Goal: Task Accomplishment & Management: Manage account settings

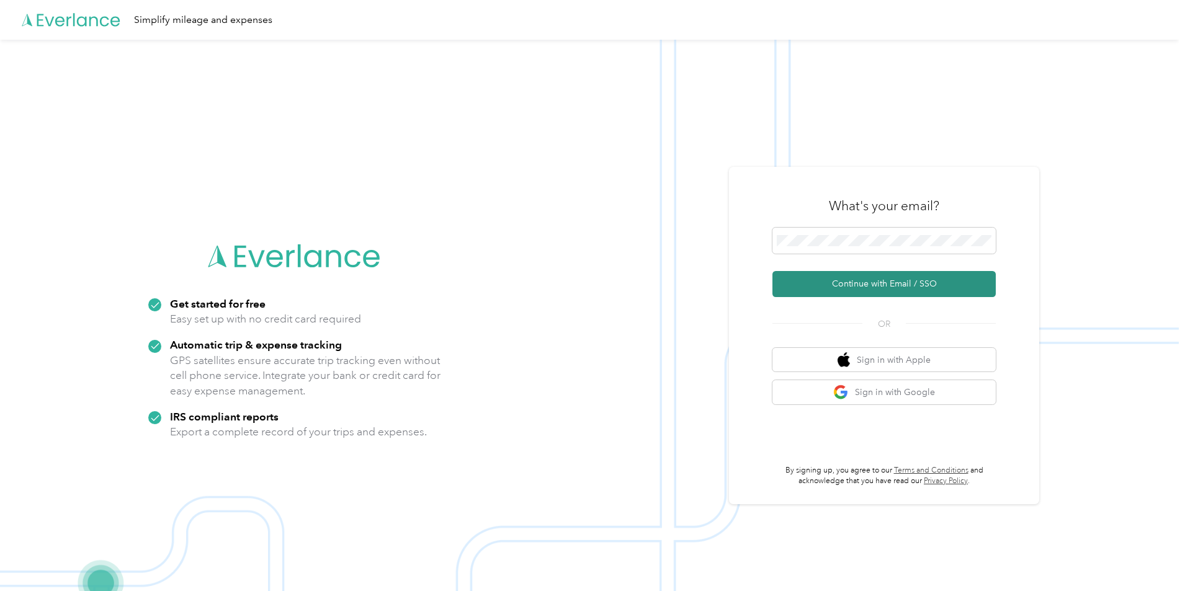
click at [899, 287] on button "Continue with Email / SSO" at bounding box center [884, 284] width 223 height 26
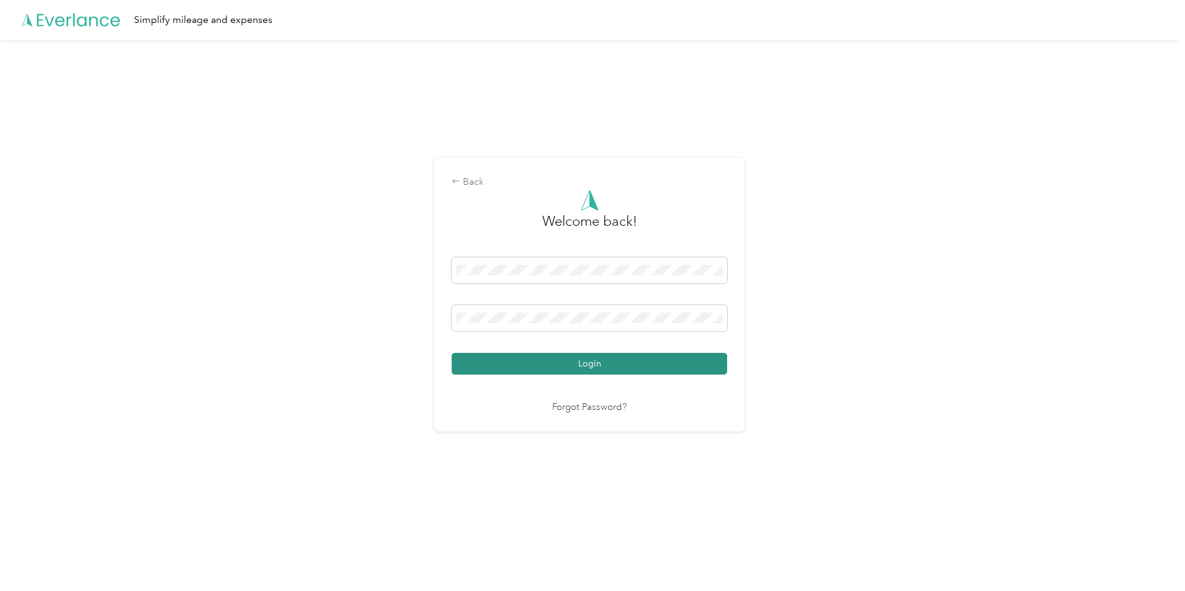
click at [569, 364] on button "Login" at bounding box center [590, 364] width 276 height 22
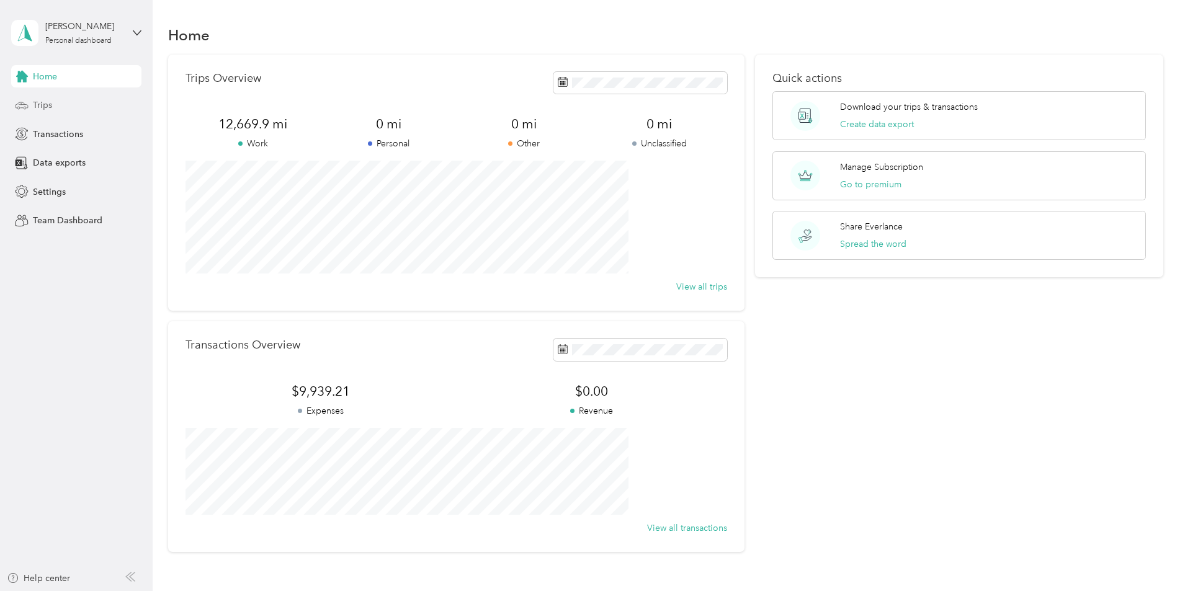
click at [39, 102] on span "Trips" at bounding box center [42, 105] width 19 height 13
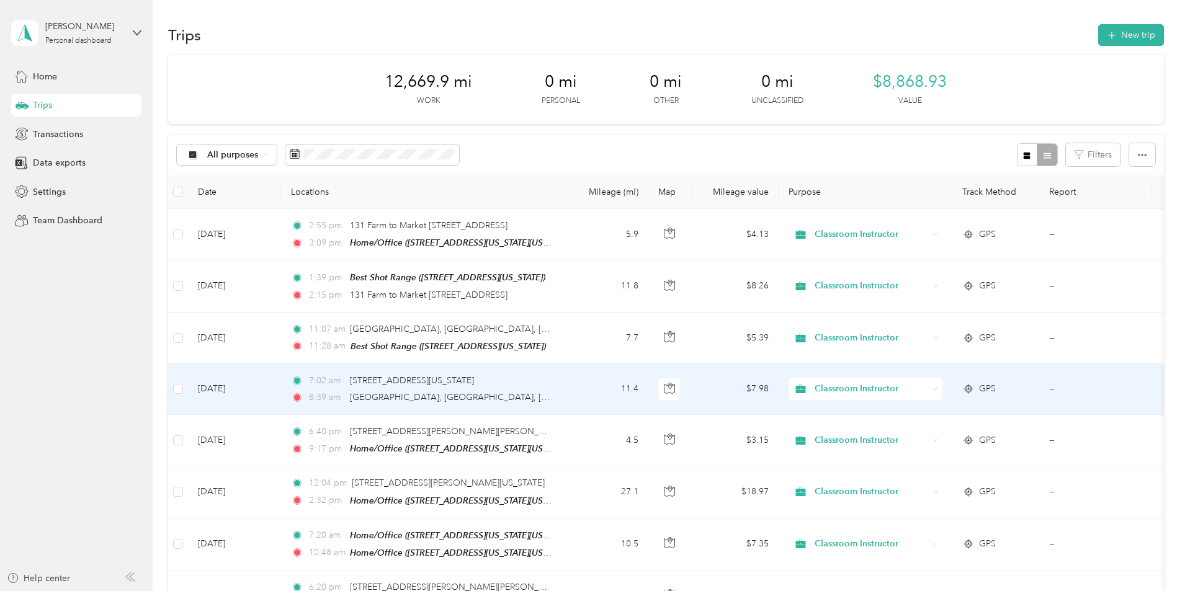
click at [922, 382] on span "Classroom Instructor" at bounding box center [872, 389] width 114 height 14
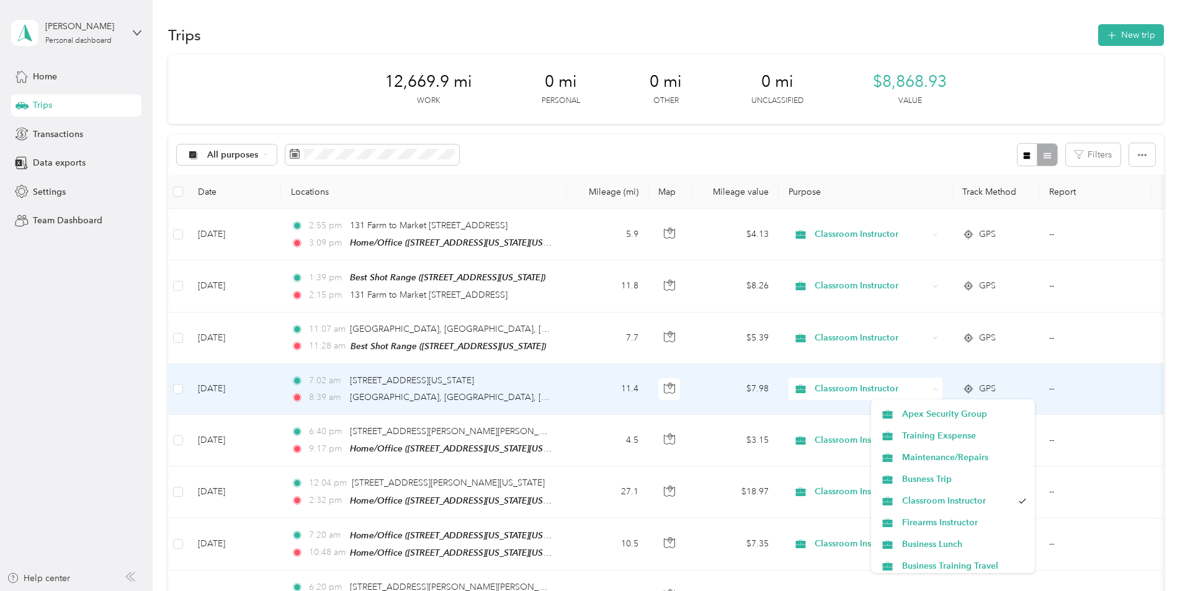
scroll to position [62, 0]
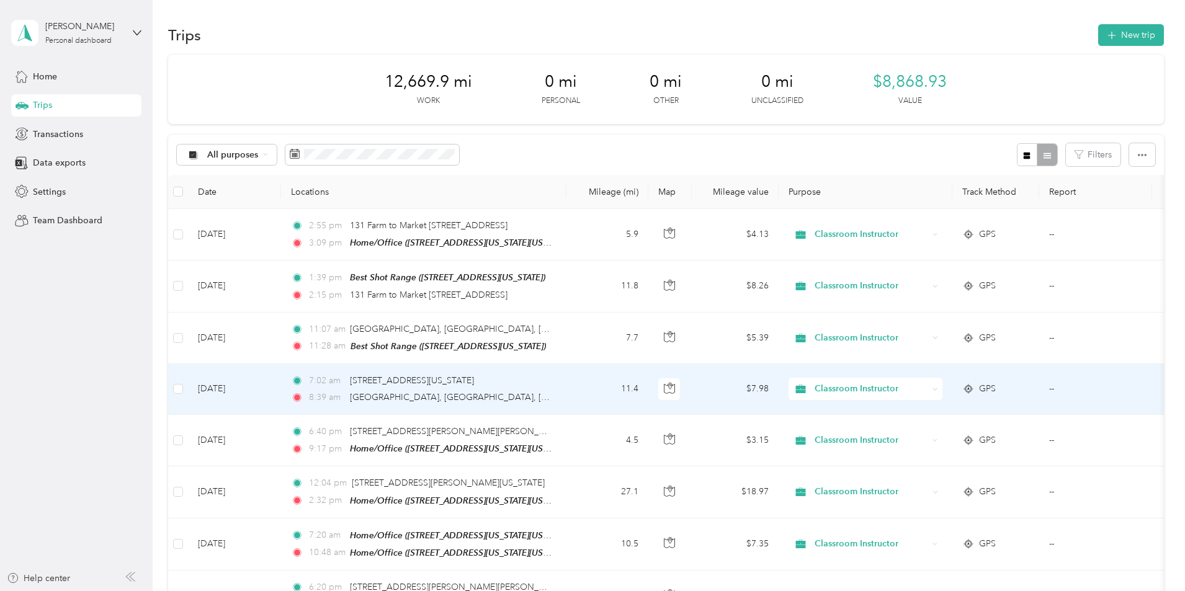
click at [971, 523] on span "Firearms Instructor" at bounding box center [964, 521] width 124 height 13
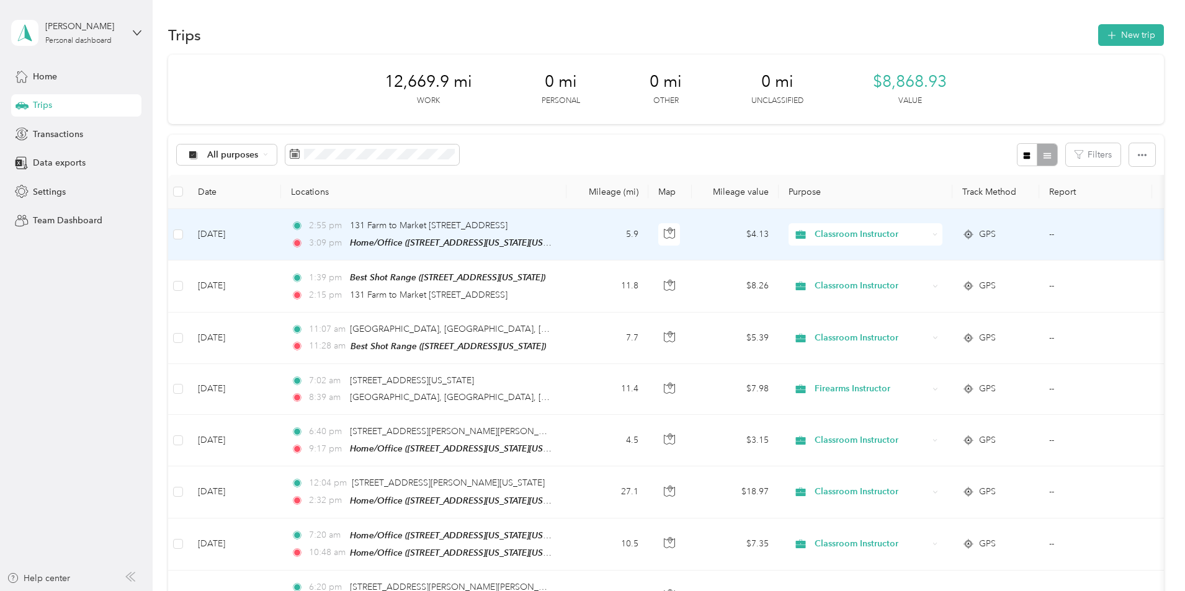
click at [911, 236] on span "Classroom Instructor" at bounding box center [872, 235] width 114 height 14
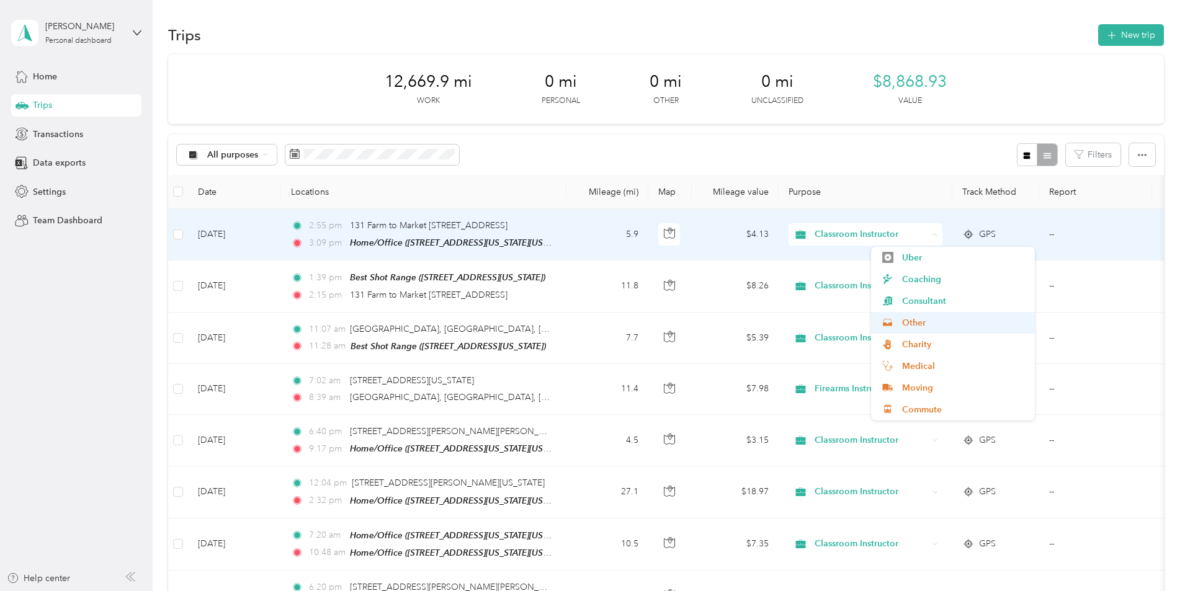
scroll to position [177, 0]
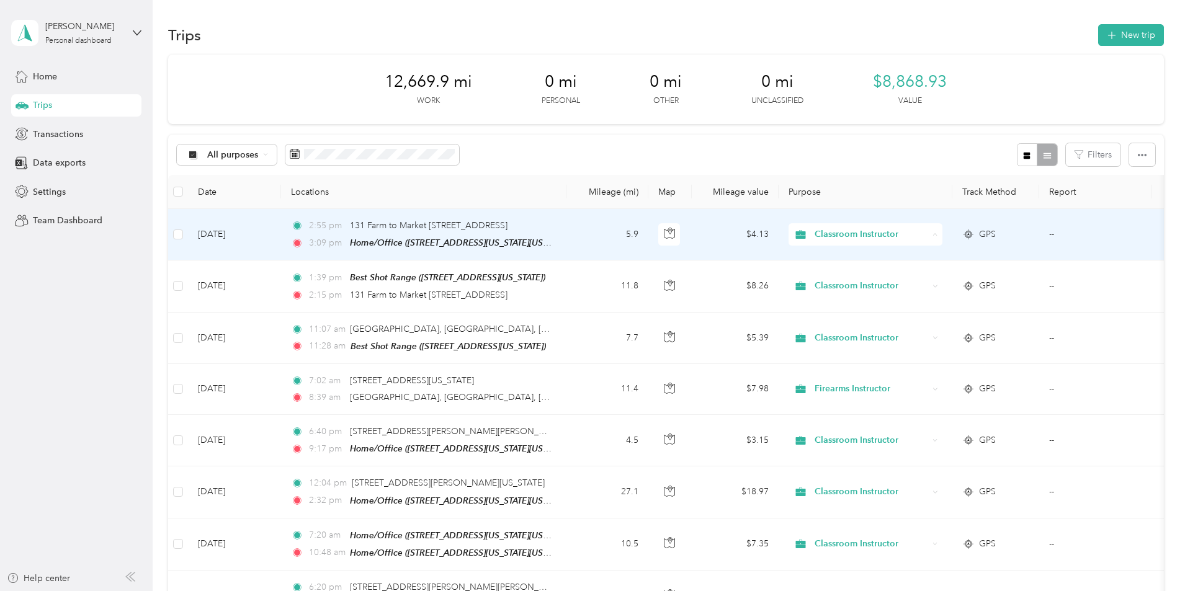
click at [959, 253] on span "Firearms Instructor" at bounding box center [964, 254] width 124 height 13
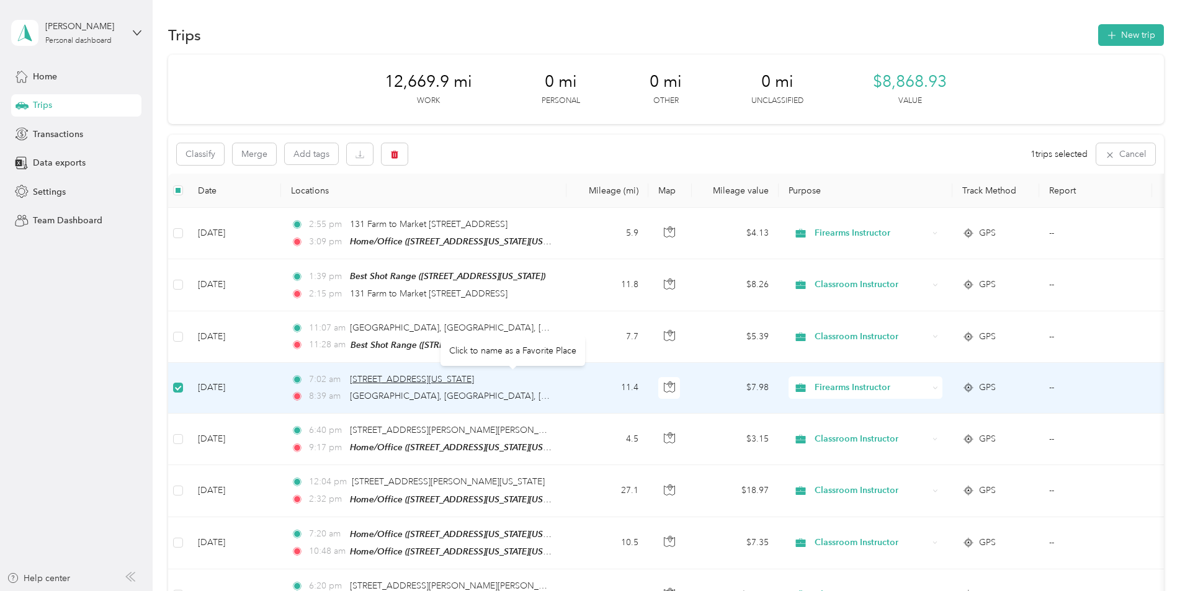
click at [474, 377] on span "[STREET_ADDRESS][US_STATE]" at bounding box center [412, 379] width 124 height 11
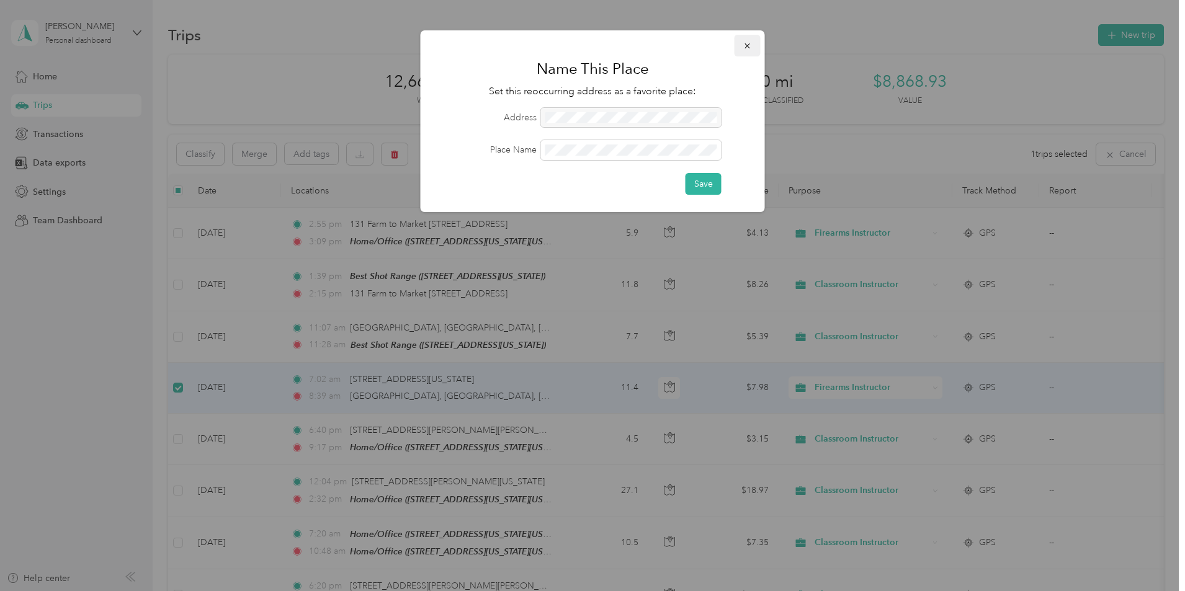
click at [752, 47] on icon "button" at bounding box center [748, 46] width 9 height 9
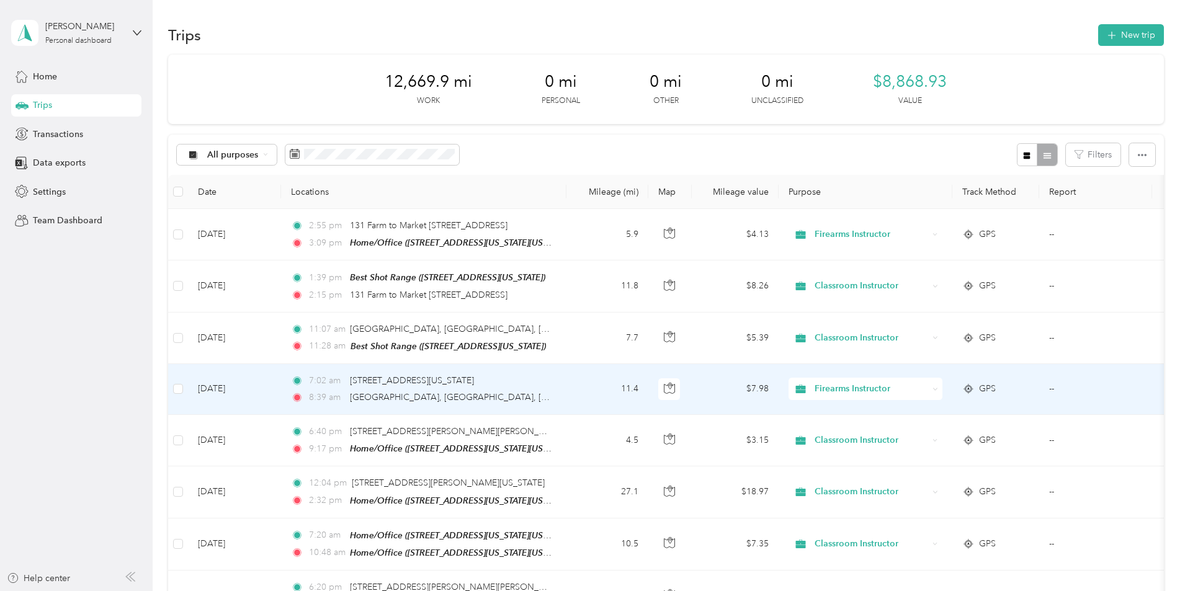
click at [281, 391] on td "[DATE]" at bounding box center [234, 389] width 93 height 51
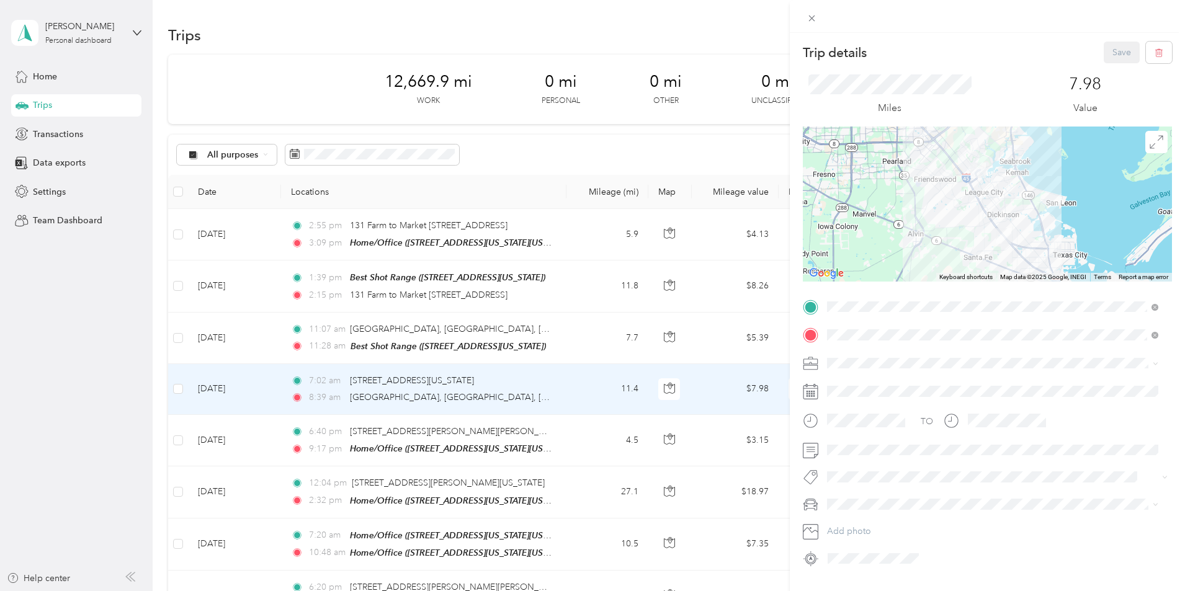
click at [200, 401] on div "Trip details Save This trip cannot be edited because it is either under review,…" at bounding box center [592, 295] width 1185 height 591
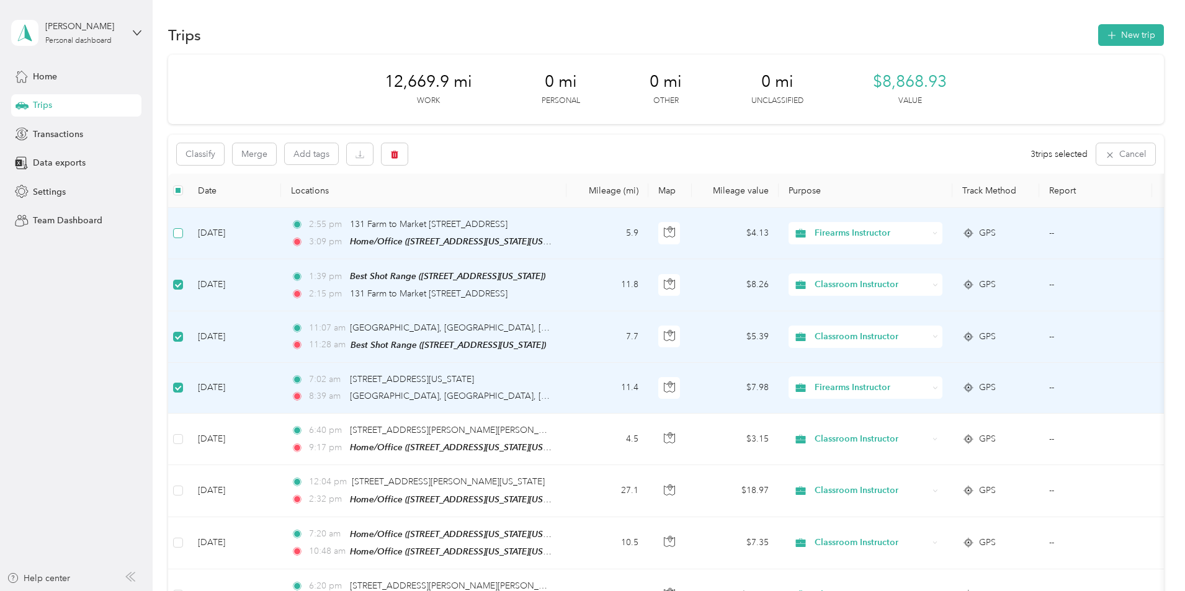
click at [183, 227] on label at bounding box center [178, 234] width 10 height 14
click at [276, 157] on button "Merge" at bounding box center [254, 154] width 43 height 22
click at [904, 287] on span "Classroom Instructor" at bounding box center [872, 285] width 114 height 14
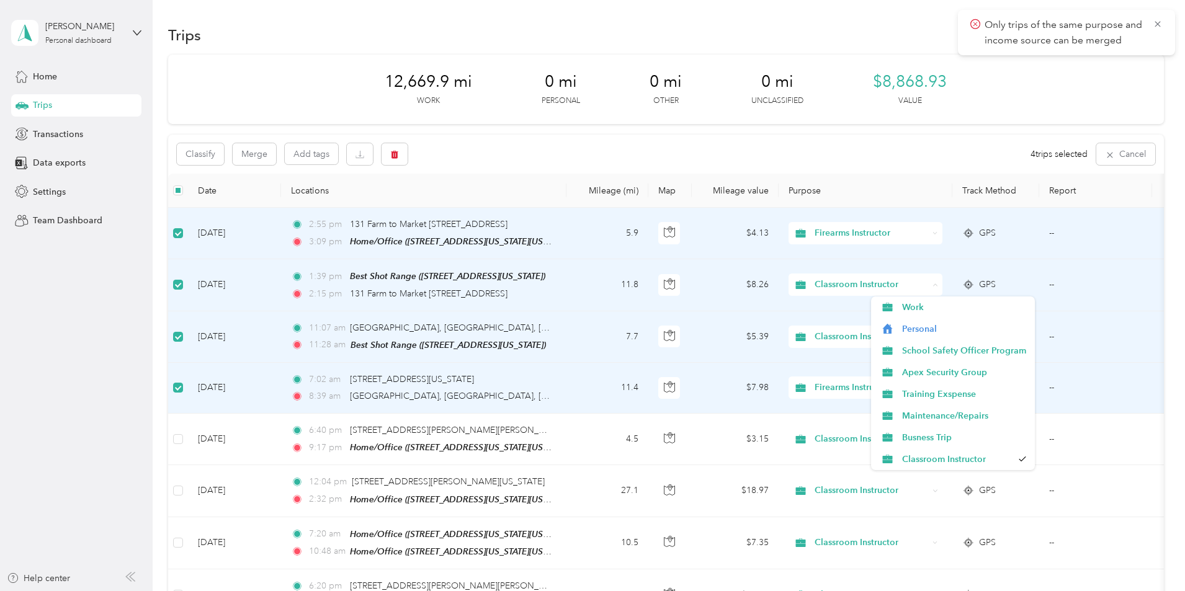
scroll to position [62, 0]
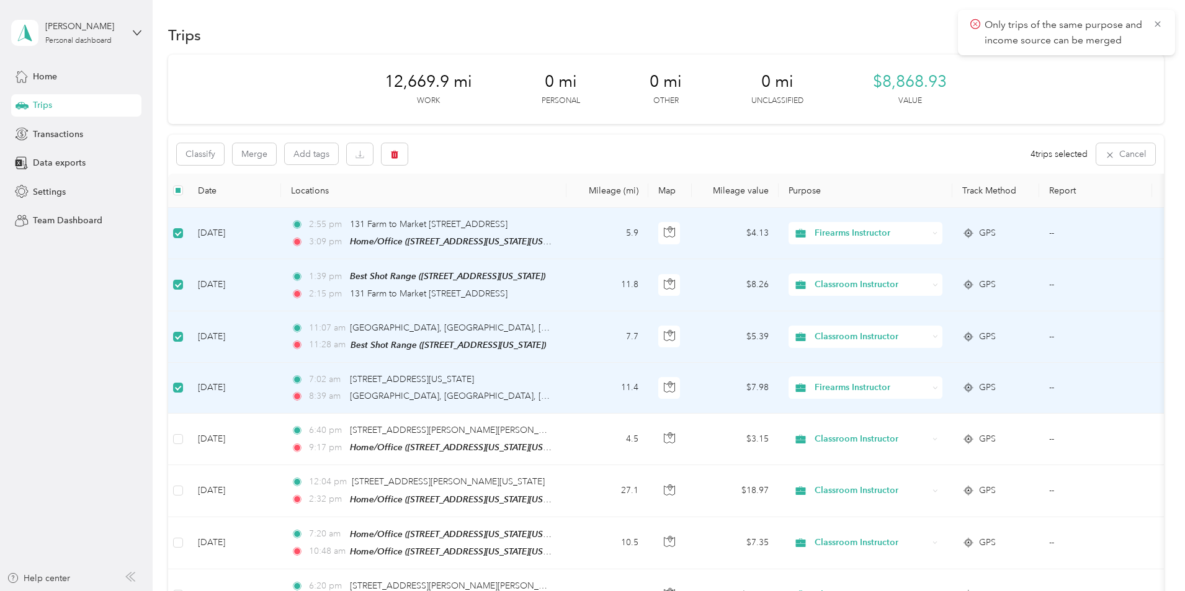
click at [956, 418] on span "Firearms Instructor" at bounding box center [964, 419] width 124 height 13
click at [928, 338] on span "Classroom Instructor" at bounding box center [872, 337] width 114 height 14
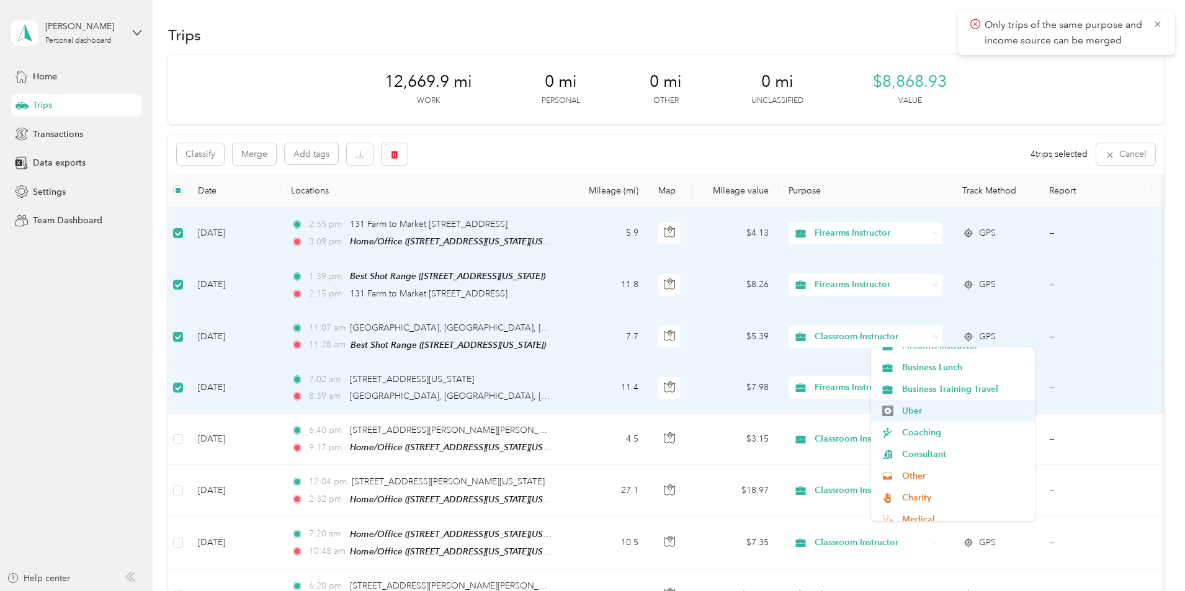
scroll to position [124, 0]
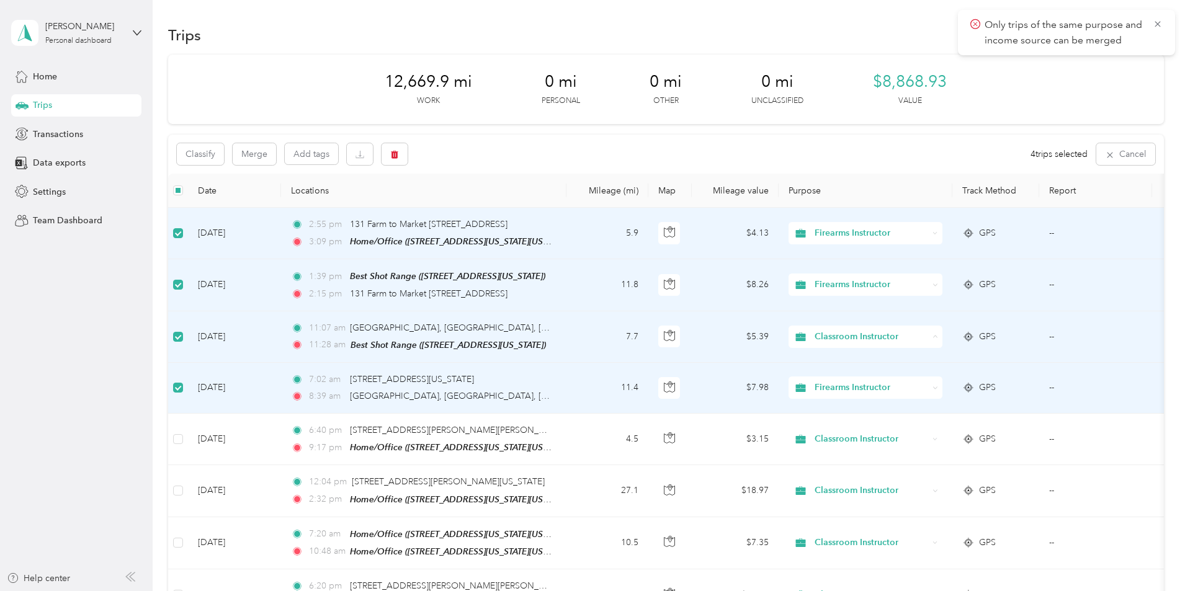
click at [939, 407] on span "Firearms Instructor" at bounding box center [964, 408] width 124 height 13
click at [276, 155] on button "Merge" at bounding box center [254, 154] width 43 height 22
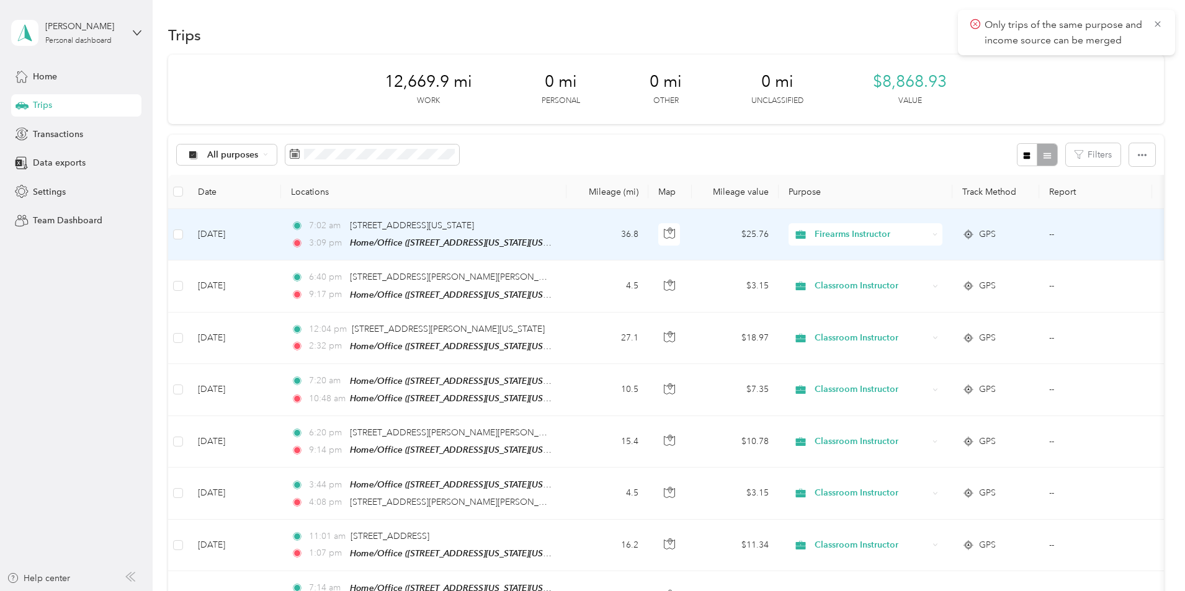
click at [344, 242] on span "3:09 pm" at bounding box center [326, 243] width 35 height 14
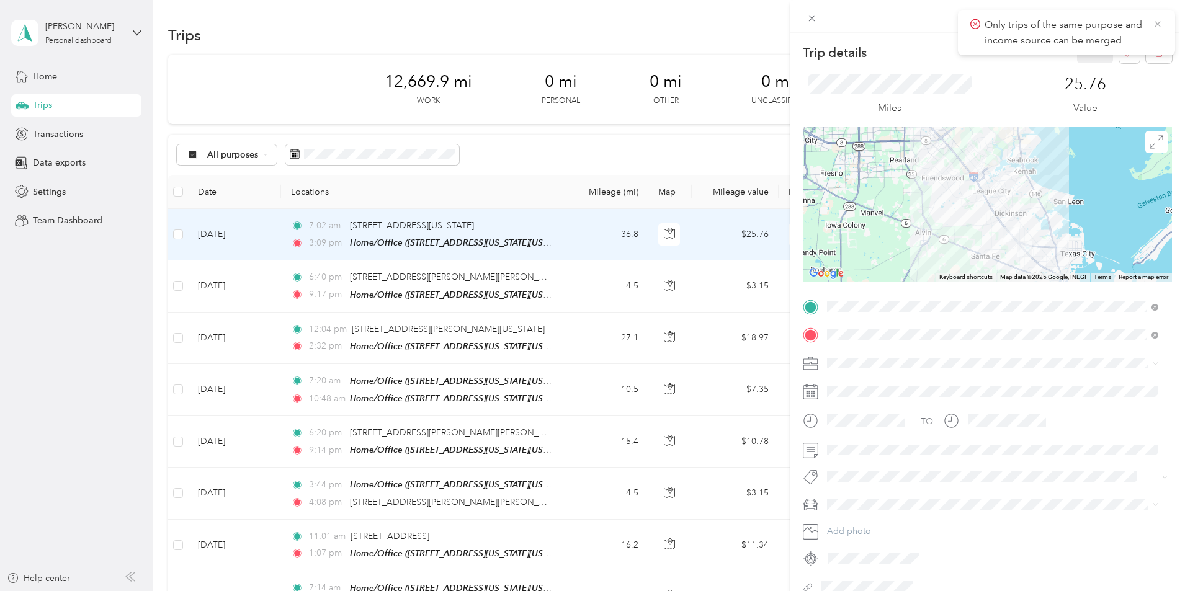
click at [1153, 23] on icon at bounding box center [1158, 24] width 10 height 11
click at [65, 135] on div "Trip details Save This trip cannot be edited because it is either under review,…" at bounding box center [592, 295] width 1185 height 591
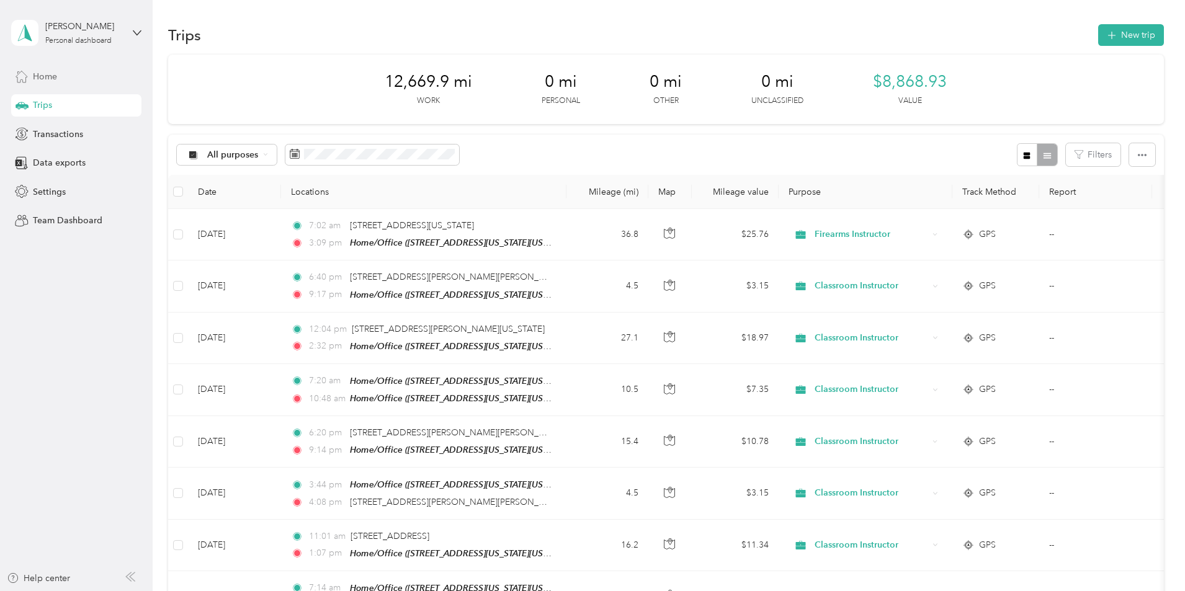
click at [48, 72] on span "Home" at bounding box center [45, 76] width 24 height 13
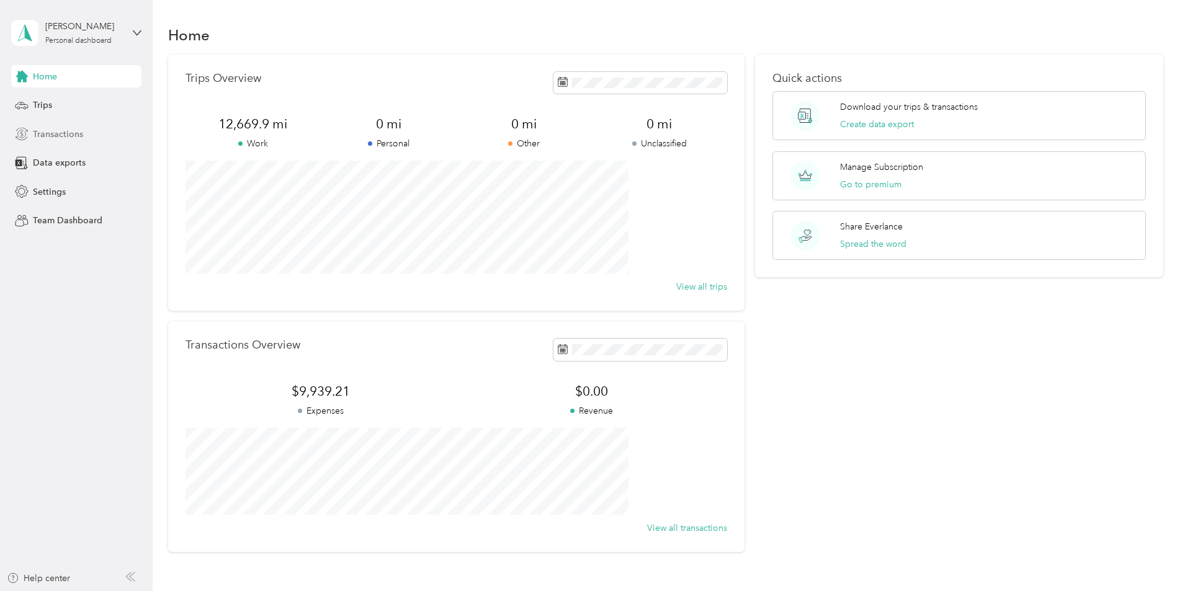
click at [43, 130] on span "Transactions" at bounding box center [58, 134] width 50 height 13
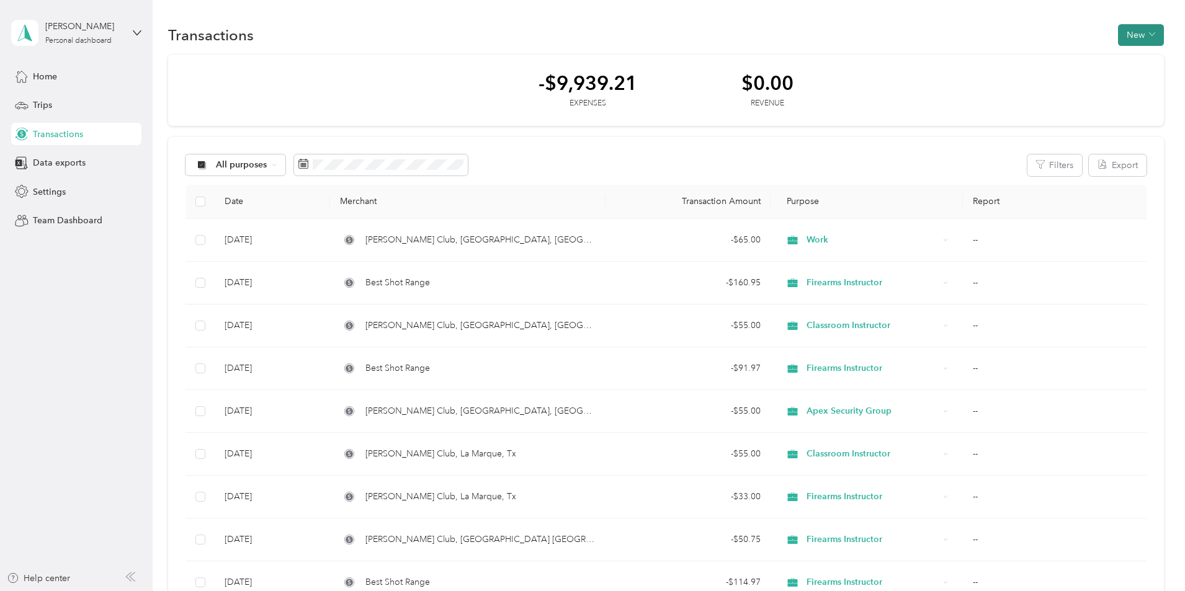
click at [1118, 32] on button "New" at bounding box center [1141, 35] width 46 height 22
click at [1046, 60] on span "Expense" at bounding box center [1052, 58] width 34 height 13
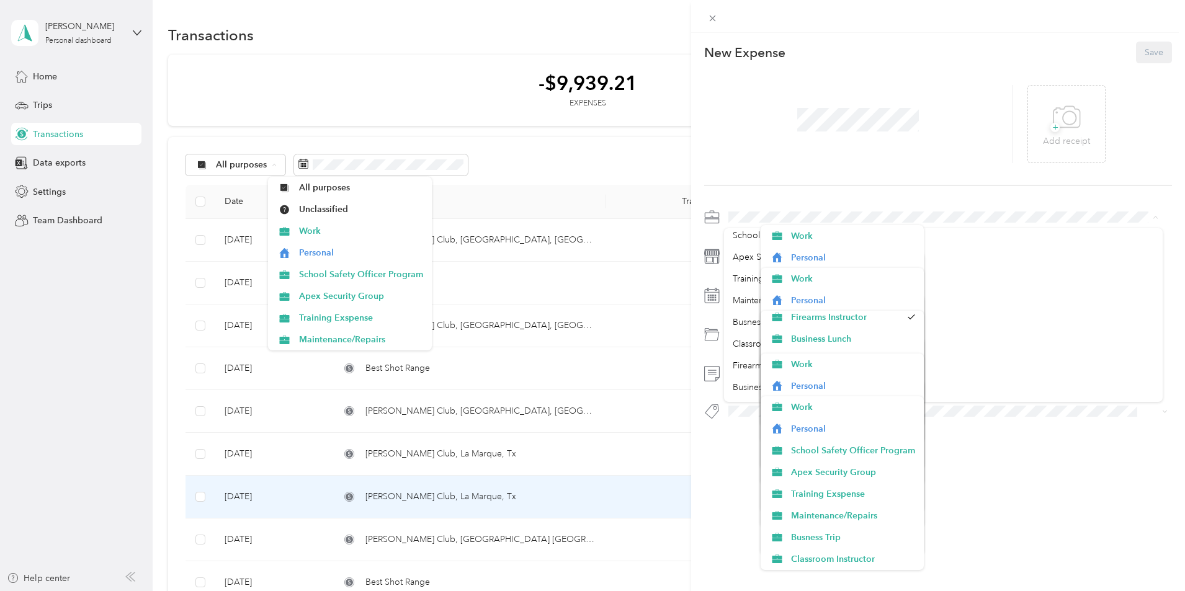
scroll to position [186, 0]
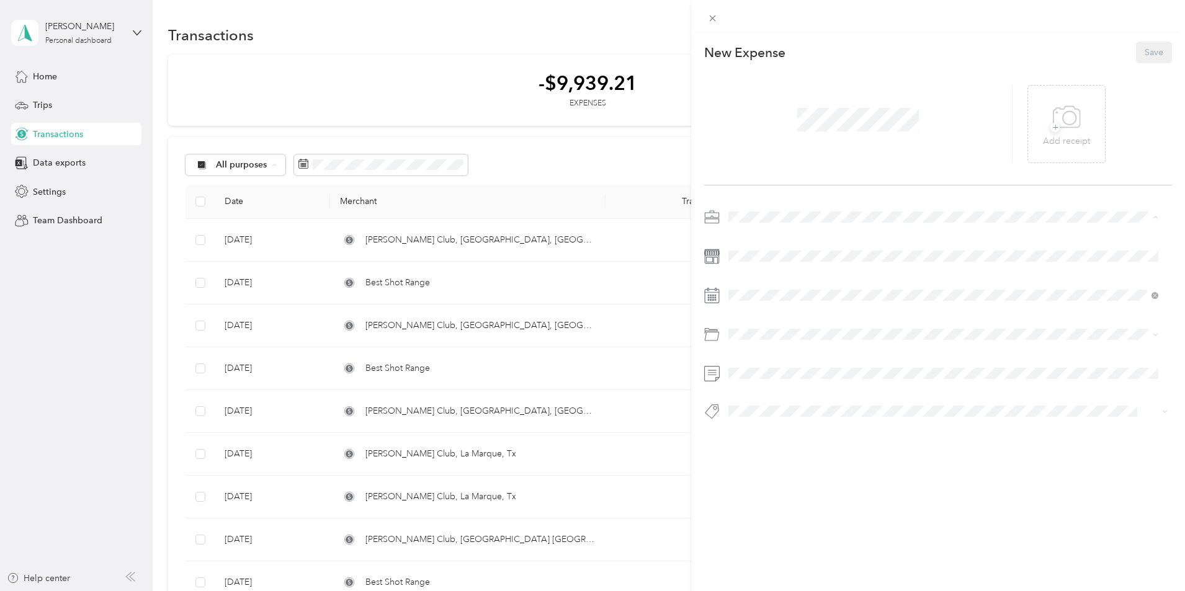
click at [1023, 481] on div "This expense cannot be edited because it is either under review, approved, or p…" at bounding box center [938, 328] width 494 height 591
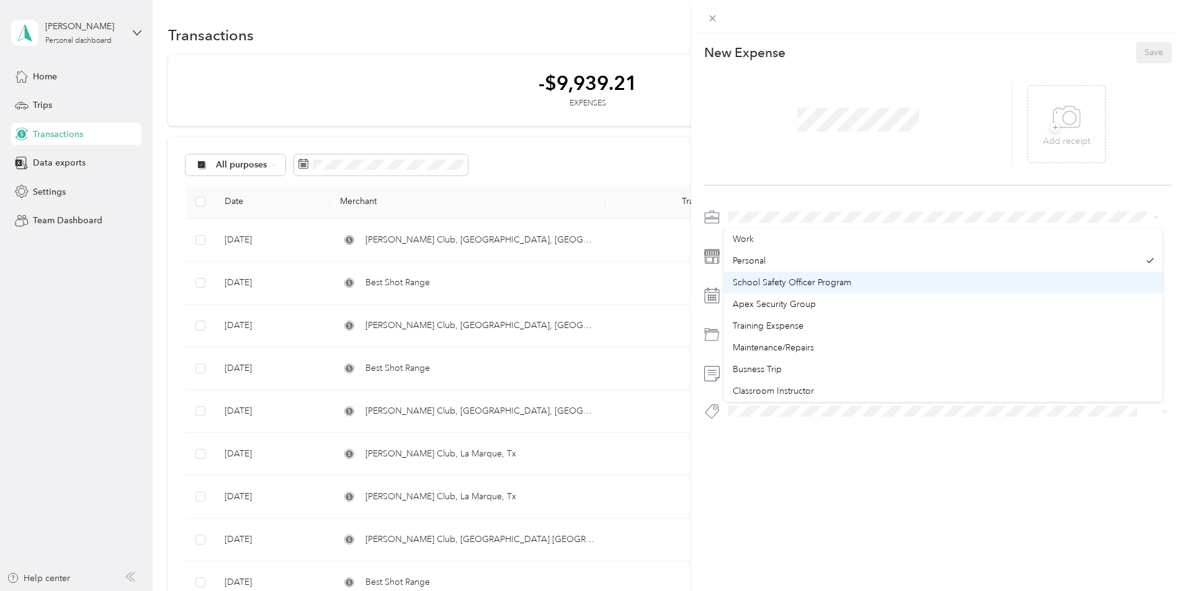
scroll to position [62, 0]
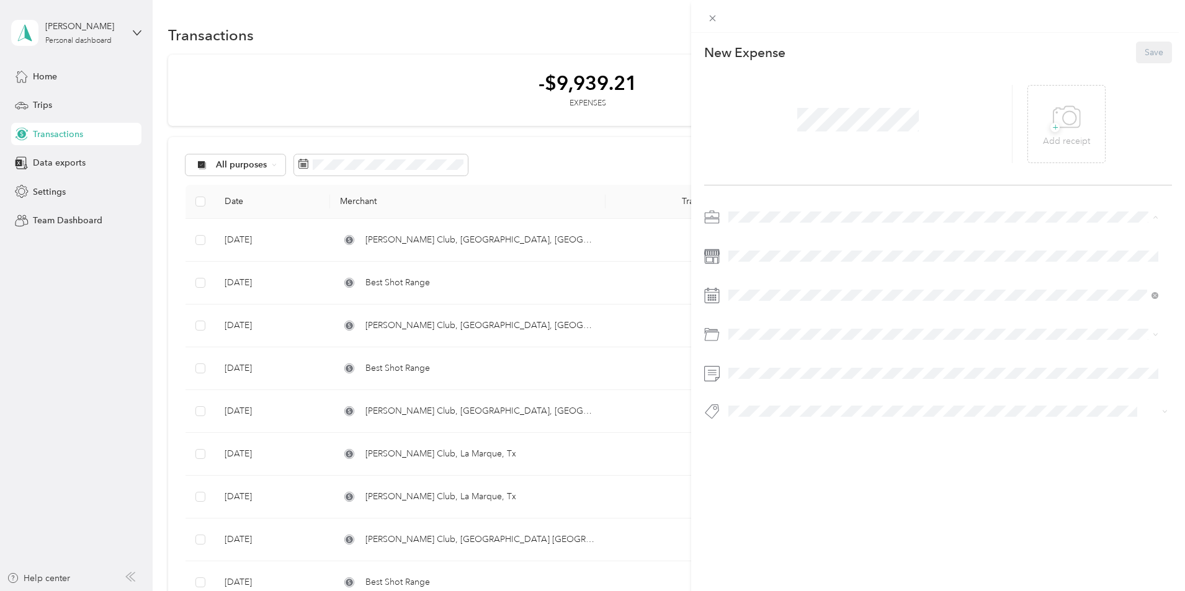
click at [796, 351] on span "Firearms Instructor" at bounding box center [769, 351] width 73 height 11
click at [776, 401] on span "Firearms Range Fees" at bounding box center [773, 406] width 81 height 11
click at [1051, 132] on span "+" at bounding box center [1055, 127] width 9 height 9
click at [1046, 133] on div at bounding box center [1058, 124] width 61 height 78
click at [1044, 120] on icon at bounding box center [1049, 123] width 11 height 7
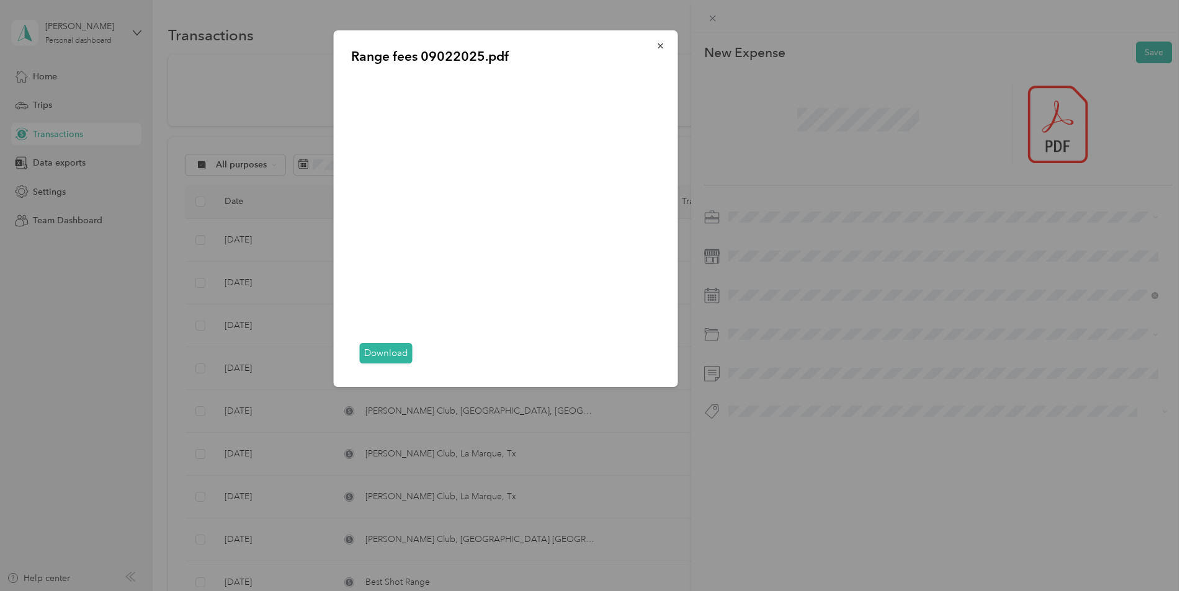
drag, startPoint x: 561, startPoint y: 364, endPoint x: 469, endPoint y: 364, distance: 91.9
click at [469, 364] on div "Download" at bounding box center [506, 354] width 310 height 32
drag, startPoint x: 557, startPoint y: 364, endPoint x: 496, endPoint y: 364, distance: 61.4
click at [496, 364] on div "Download" at bounding box center [506, 354] width 310 height 32
click at [353, 364] on div "Download" at bounding box center [506, 354] width 310 height 32
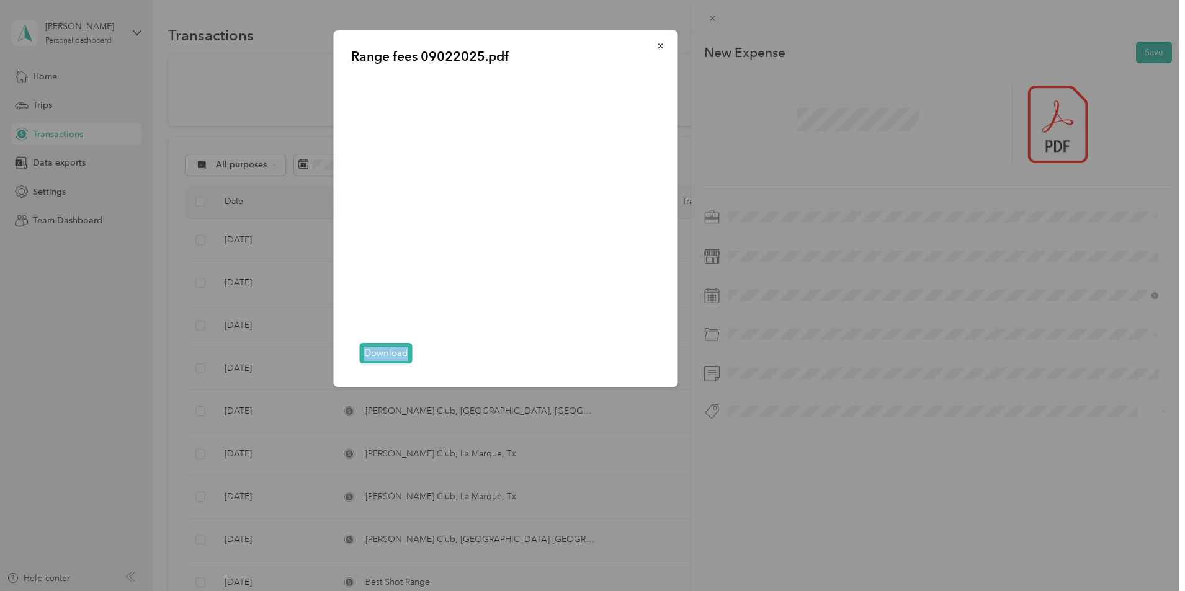
click at [351, 364] on div "Download" at bounding box center [506, 354] width 310 height 32
click at [810, 116] on div "Range fees 09022025.pdf Download" at bounding box center [765, 210] width 344 height 361
drag, startPoint x: 663, startPoint y: 46, endPoint x: 677, endPoint y: 50, distance: 14.9
click at [663, 46] on icon "button" at bounding box center [661, 46] width 9 height 9
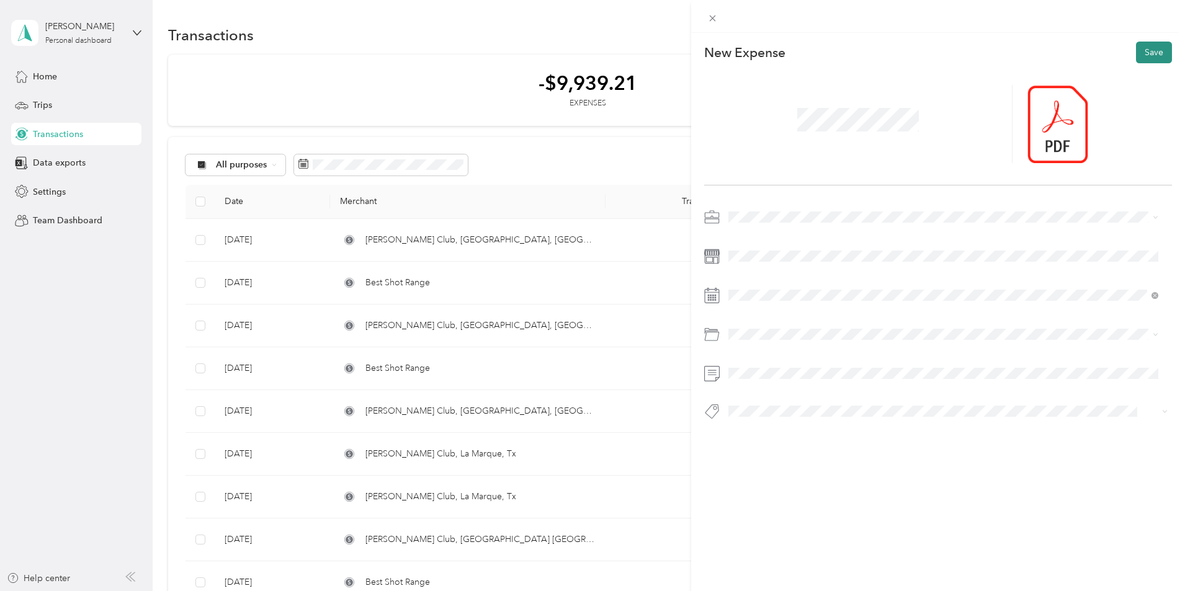
click at [1142, 50] on button "Save" at bounding box center [1154, 53] width 36 height 22
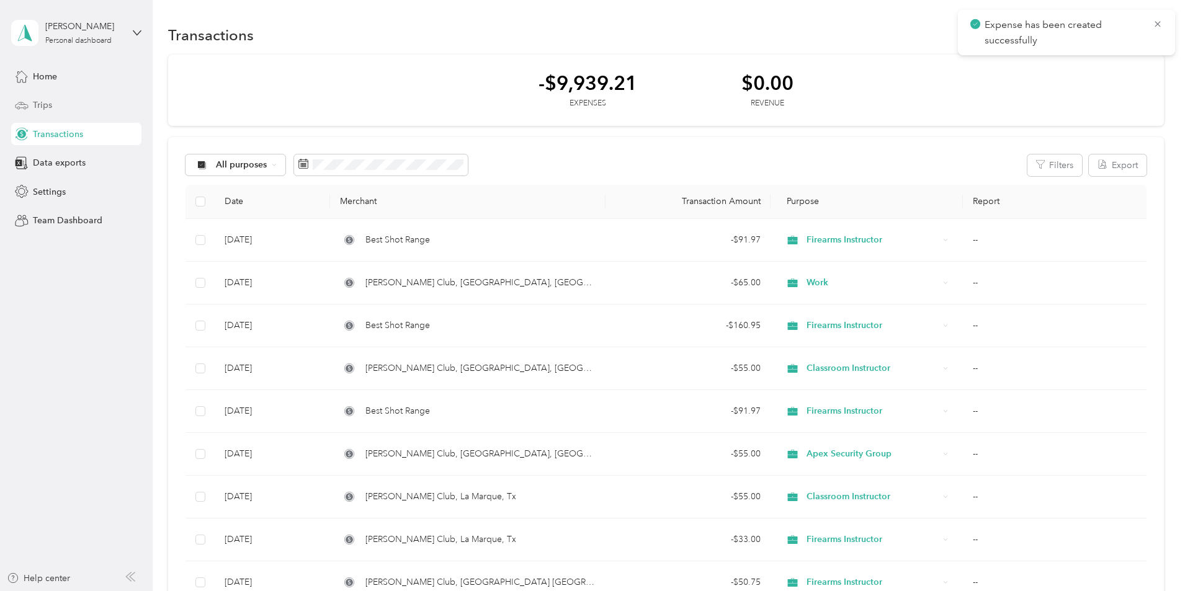
click at [39, 102] on span "Trips" at bounding box center [42, 105] width 19 height 13
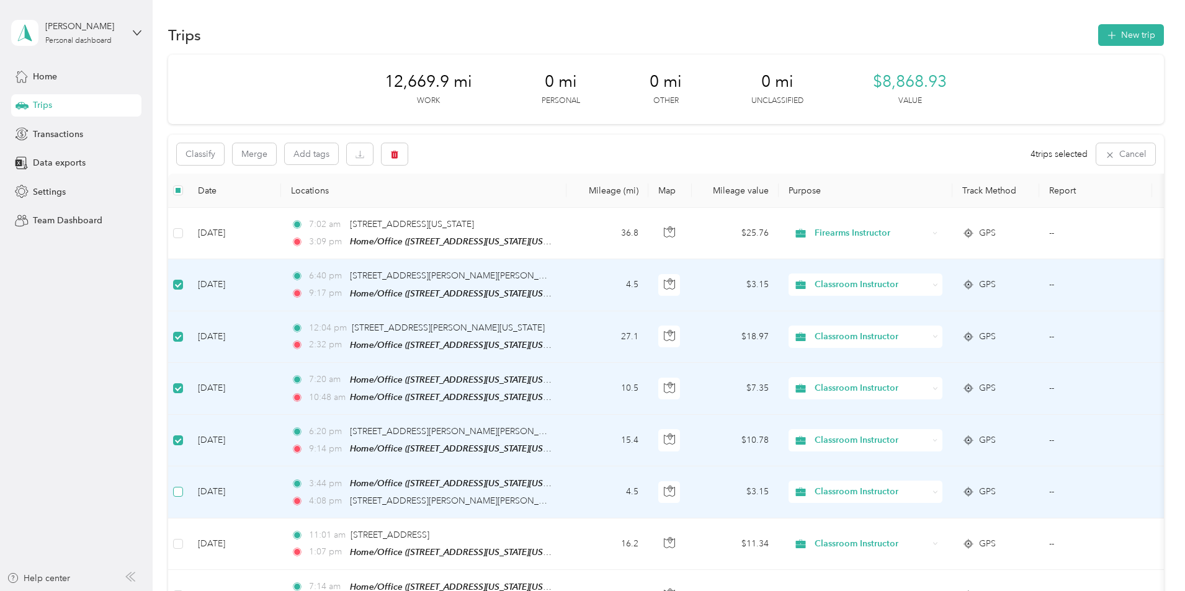
click at [183, 485] on label at bounding box center [178, 492] width 10 height 14
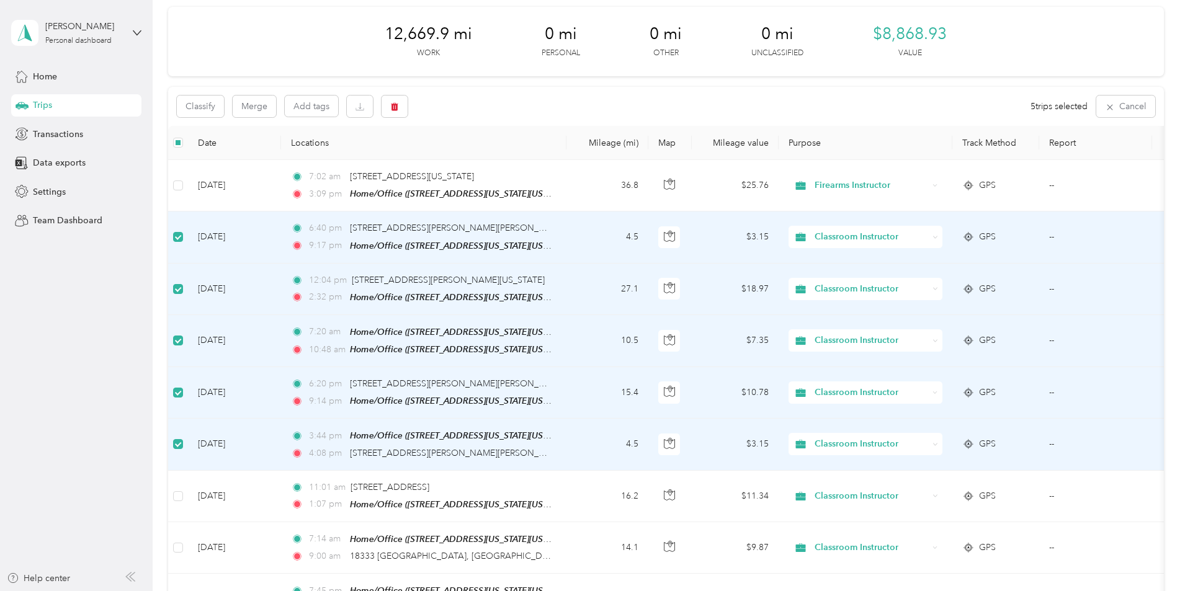
scroll to position [124, 0]
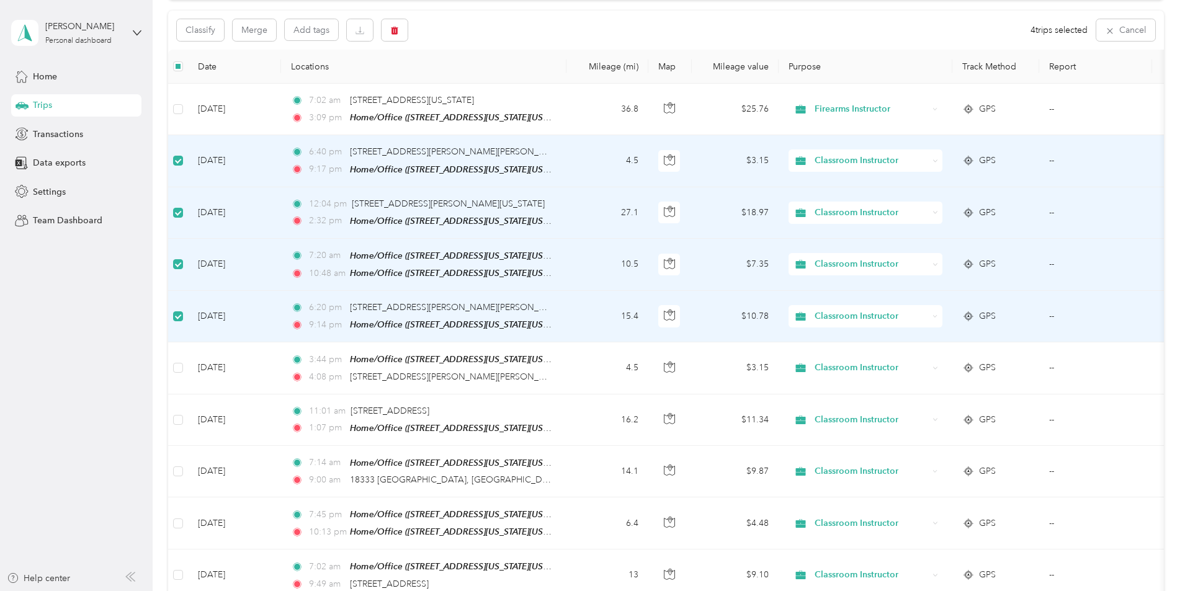
click at [188, 313] on td at bounding box center [178, 317] width 20 height 52
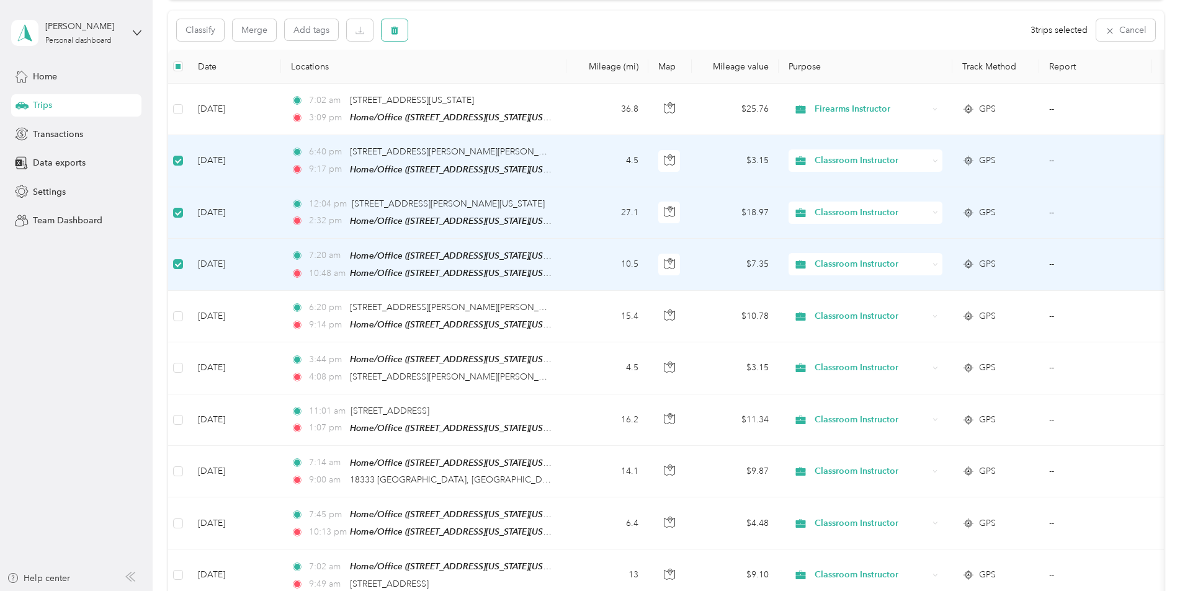
click at [399, 33] on icon "button" at bounding box center [394, 30] width 9 height 9
click at [566, 86] on button "Yes" at bounding box center [570, 82] width 24 height 20
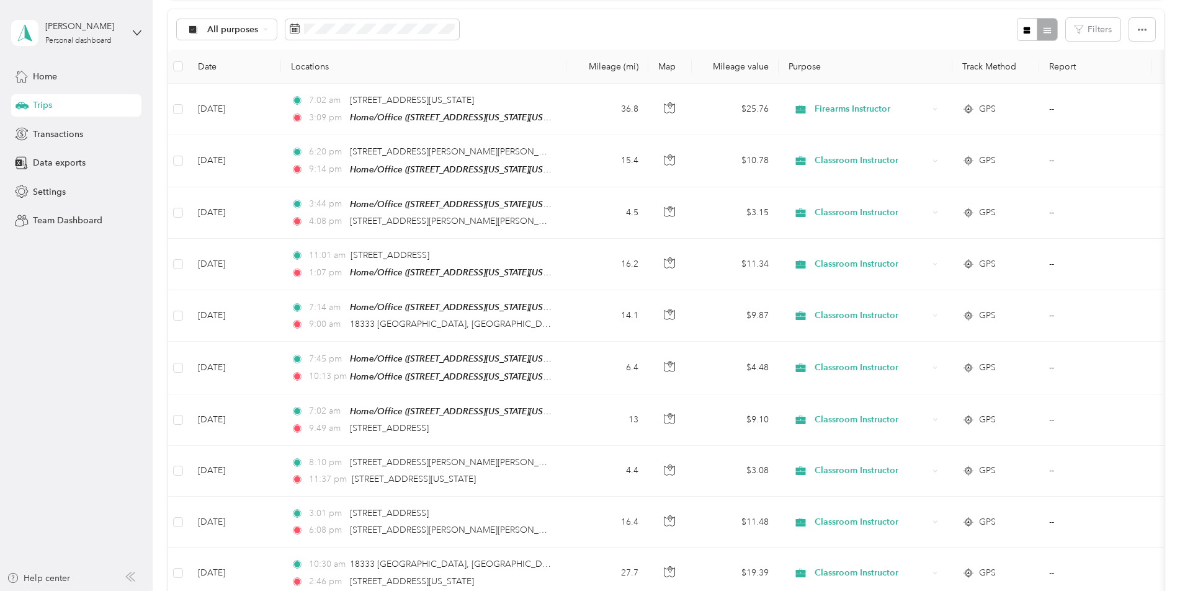
scroll to position [0, 0]
